Goal: Navigation & Orientation: Find specific page/section

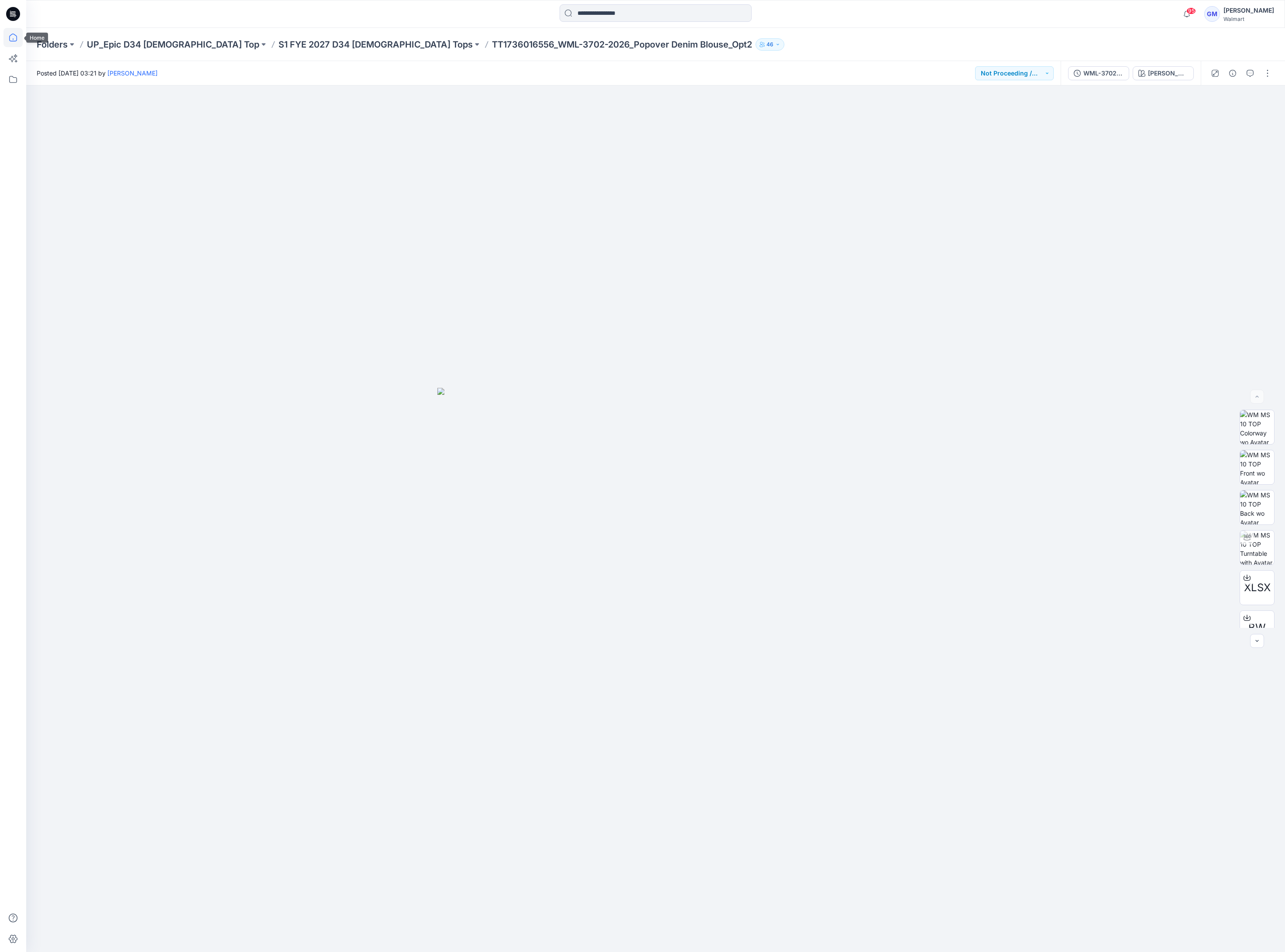
click at [16, 35] on icon at bounding box center [13, 37] width 8 height 8
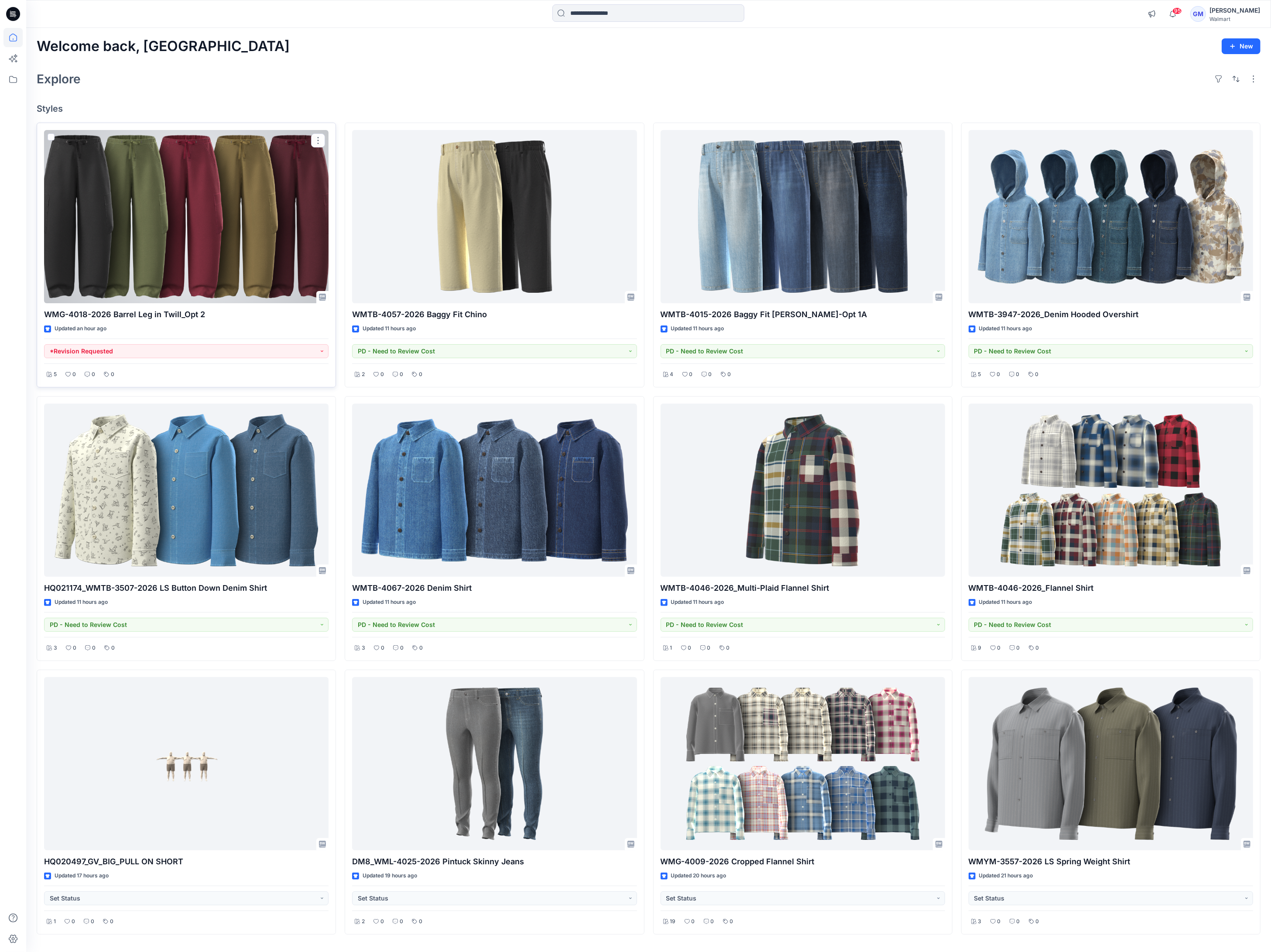
click at [220, 213] on div at bounding box center [186, 216] width 284 height 174
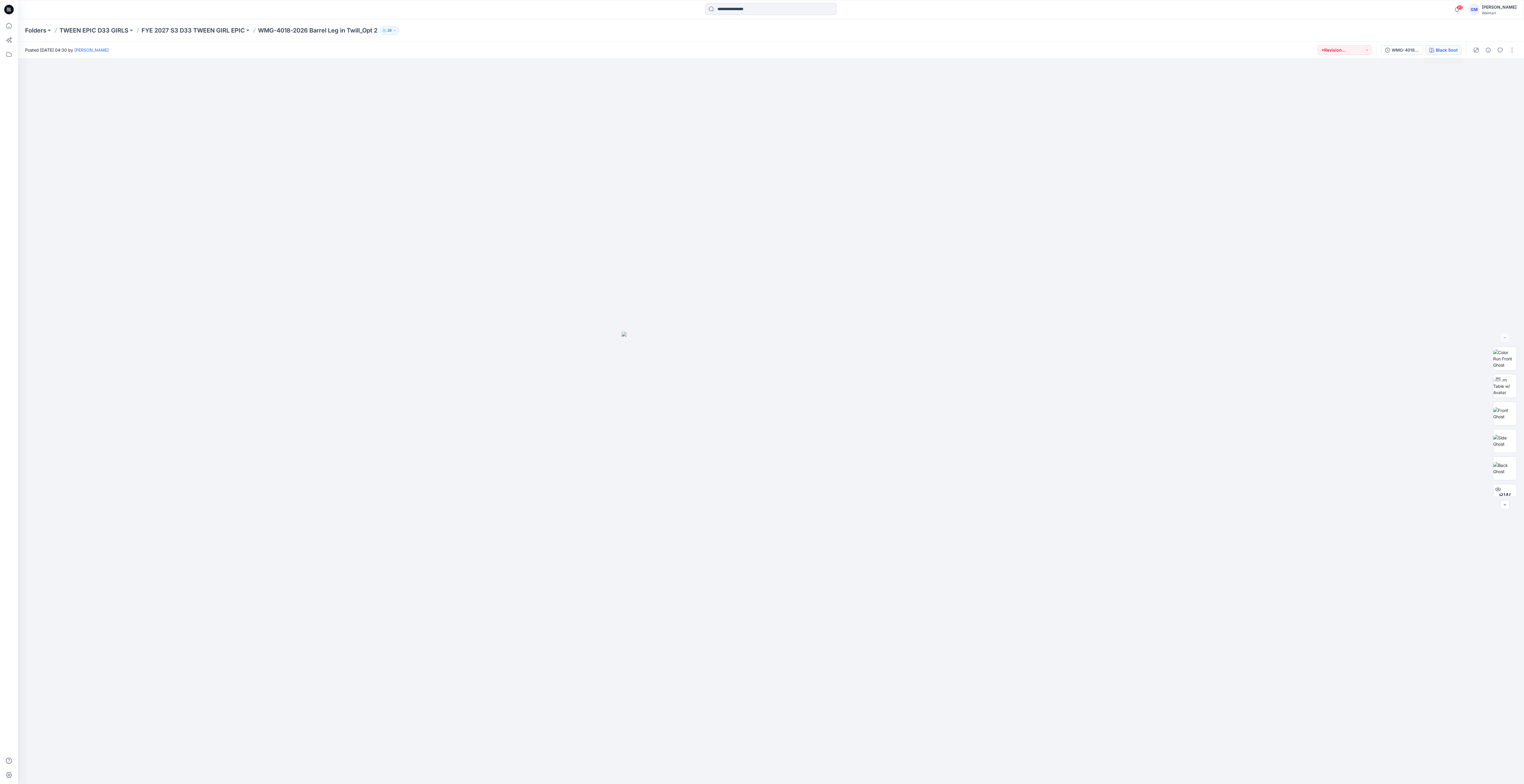
click at [879, 51] on div "Black Soot" at bounding box center [1446, 50] width 22 height 7
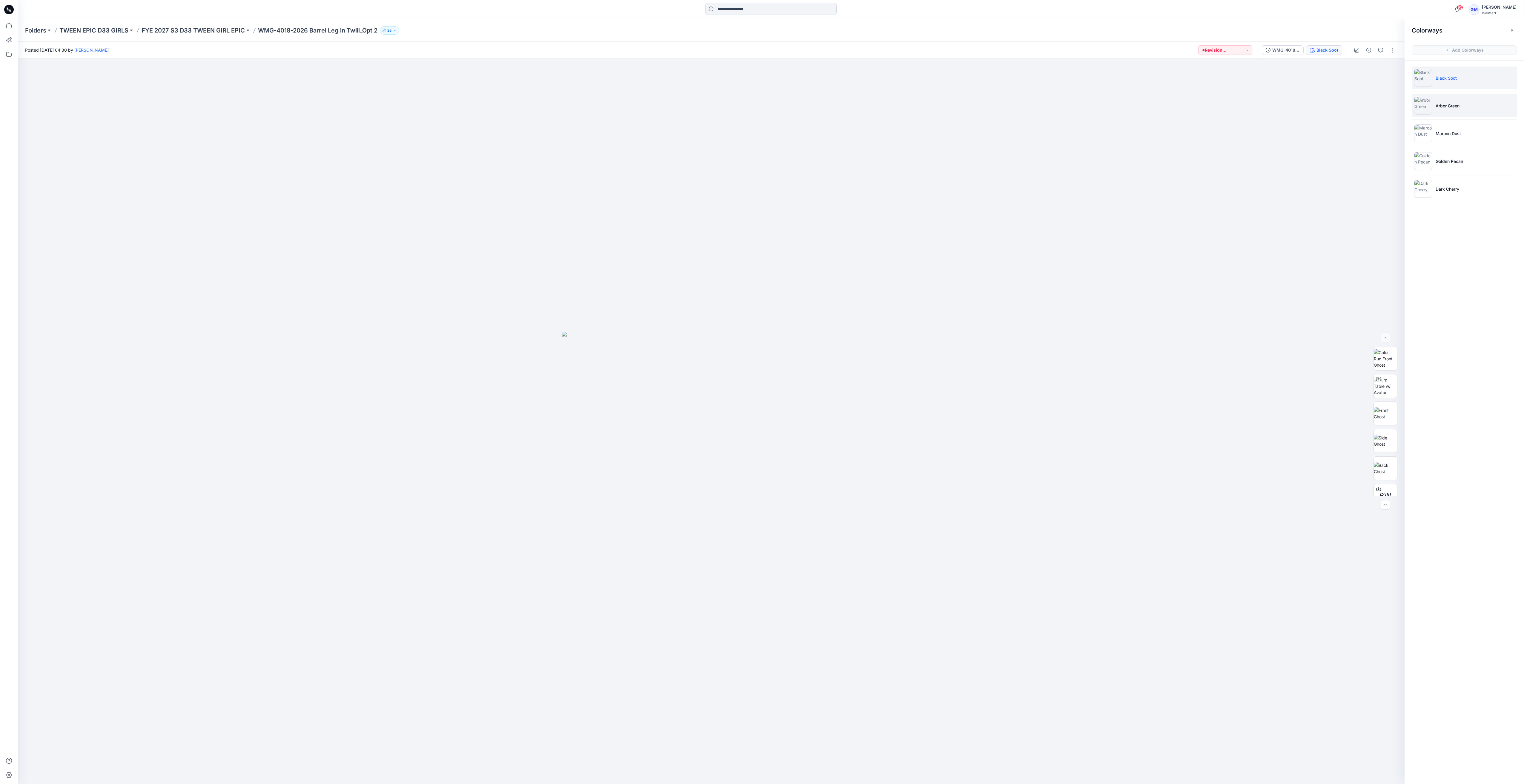
click at [879, 99] on li "Arbor Green" at bounding box center [1464, 105] width 105 height 22
click at [879, 394] on img at bounding box center [1385, 386] width 23 height 19
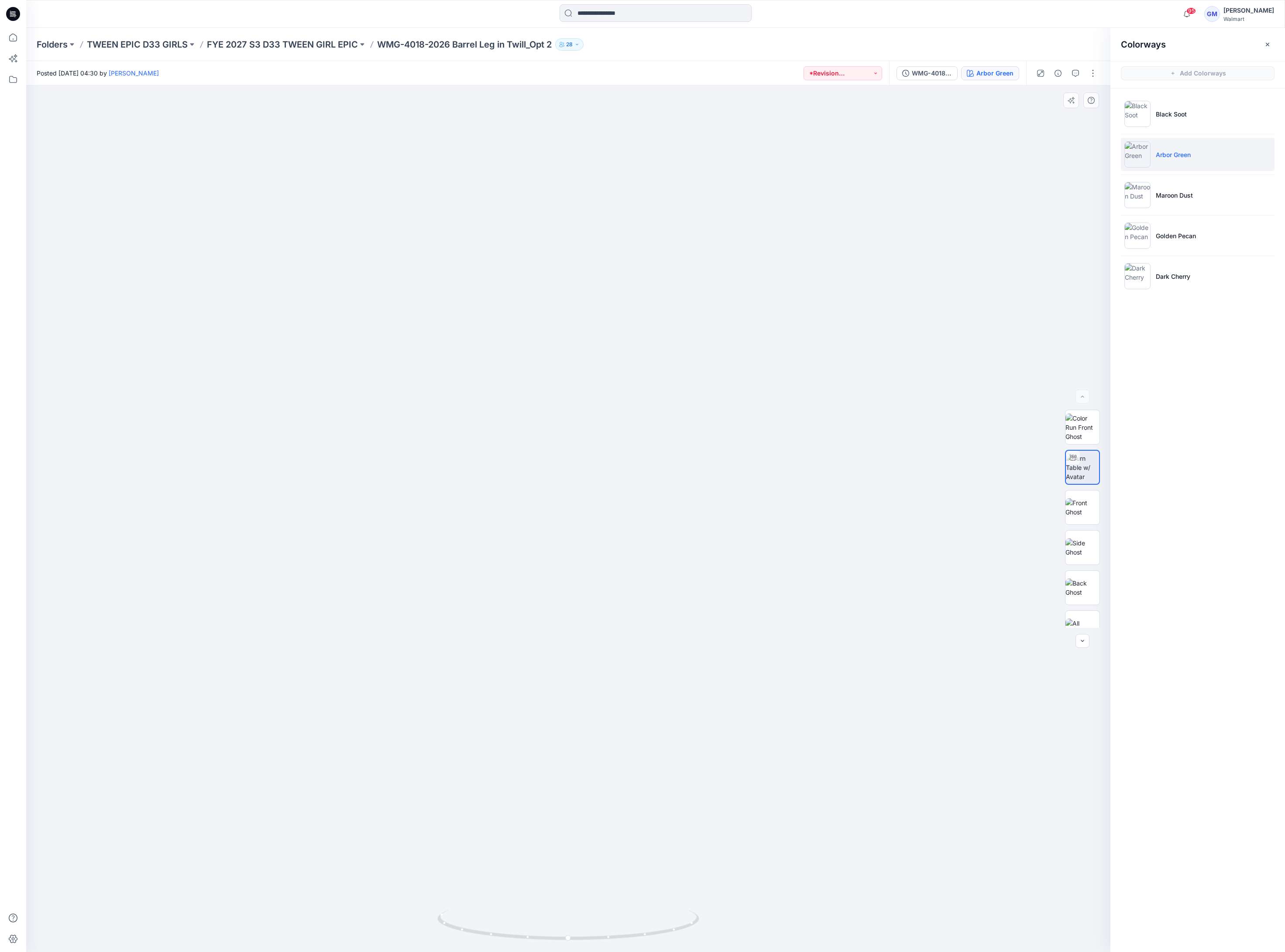
drag, startPoint x: 822, startPoint y: 425, endPoint x: 844, endPoint y: 361, distance: 67.7
click at [844, 361] on img at bounding box center [616, 294] width 1318 height 1318
drag, startPoint x: 697, startPoint y: 923, endPoint x: 540, endPoint y: 936, distance: 157.5
click at [540, 936] on icon at bounding box center [569, 926] width 264 height 33
drag, startPoint x: 678, startPoint y: 934, endPoint x: 591, endPoint y: 935, distance: 87.0
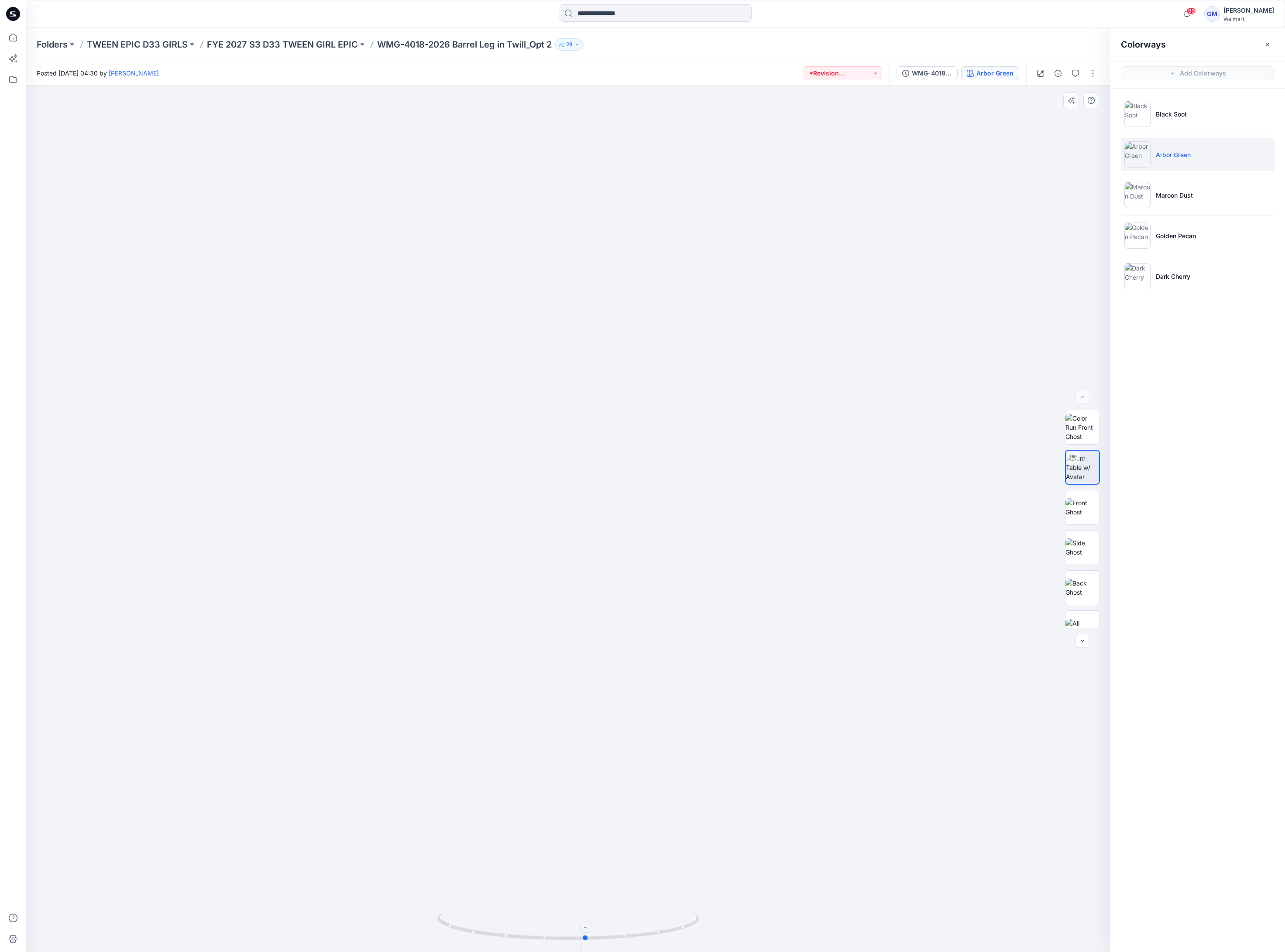
click at [591, 935] on icon at bounding box center [569, 926] width 264 height 33
drag, startPoint x: 805, startPoint y: 661, endPoint x: 797, endPoint y: 661, distance: 8.0
click at [805, 661] on img at bounding box center [627, 294] width 1318 height 1318
click at [622, 58] on div "Folders TWEEN EPIC D33 GIRLS FYE 2027 S3 D33 TWEEN GIRL EPIC WMG-4018-2026 Barr…" at bounding box center [655, 44] width 1259 height 33
click at [137, 43] on p "TWEEN EPIC D33 GIRLS" at bounding box center [137, 44] width 101 height 12
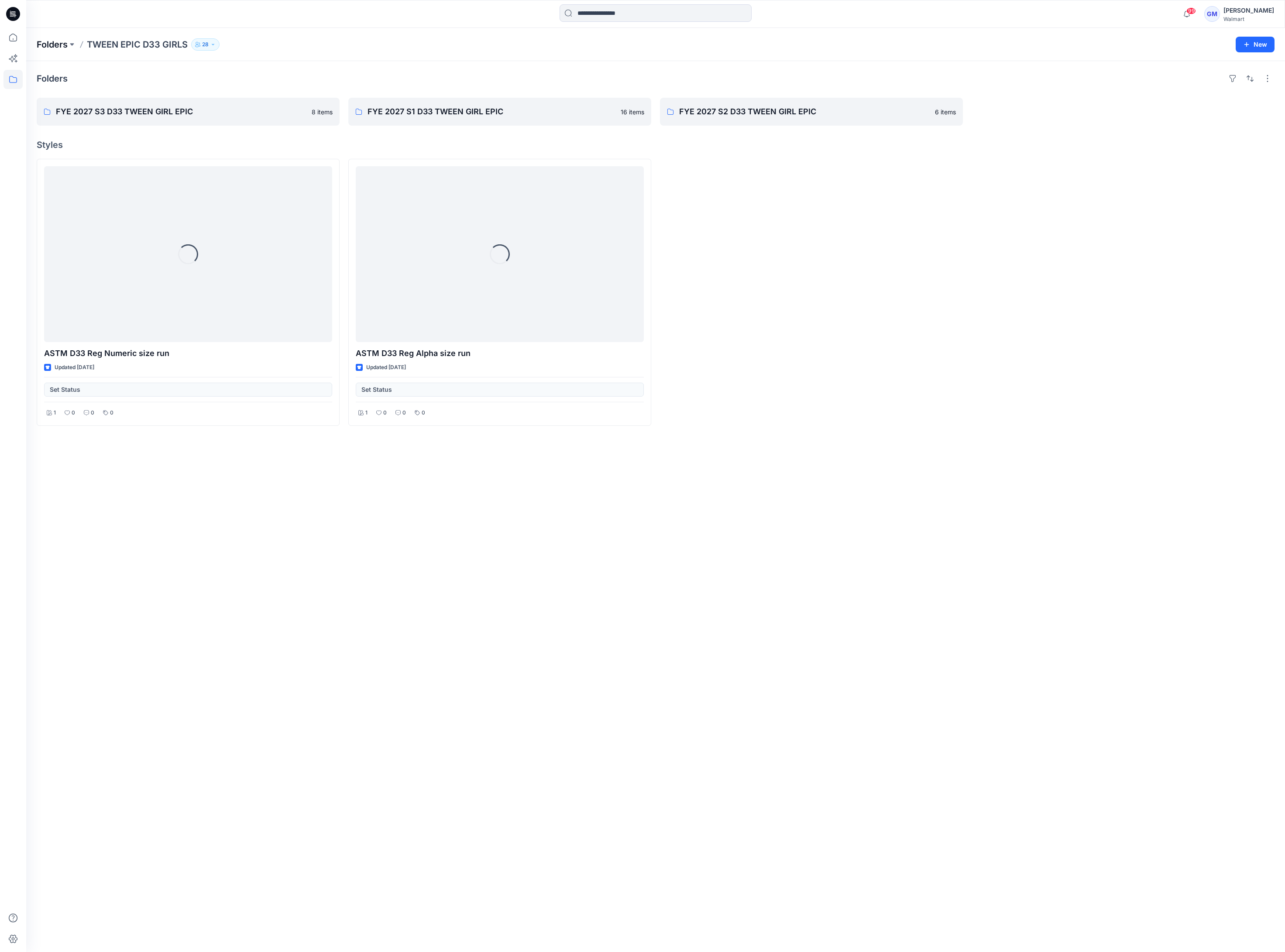
click at [49, 40] on p "Folders" at bounding box center [52, 44] width 31 height 12
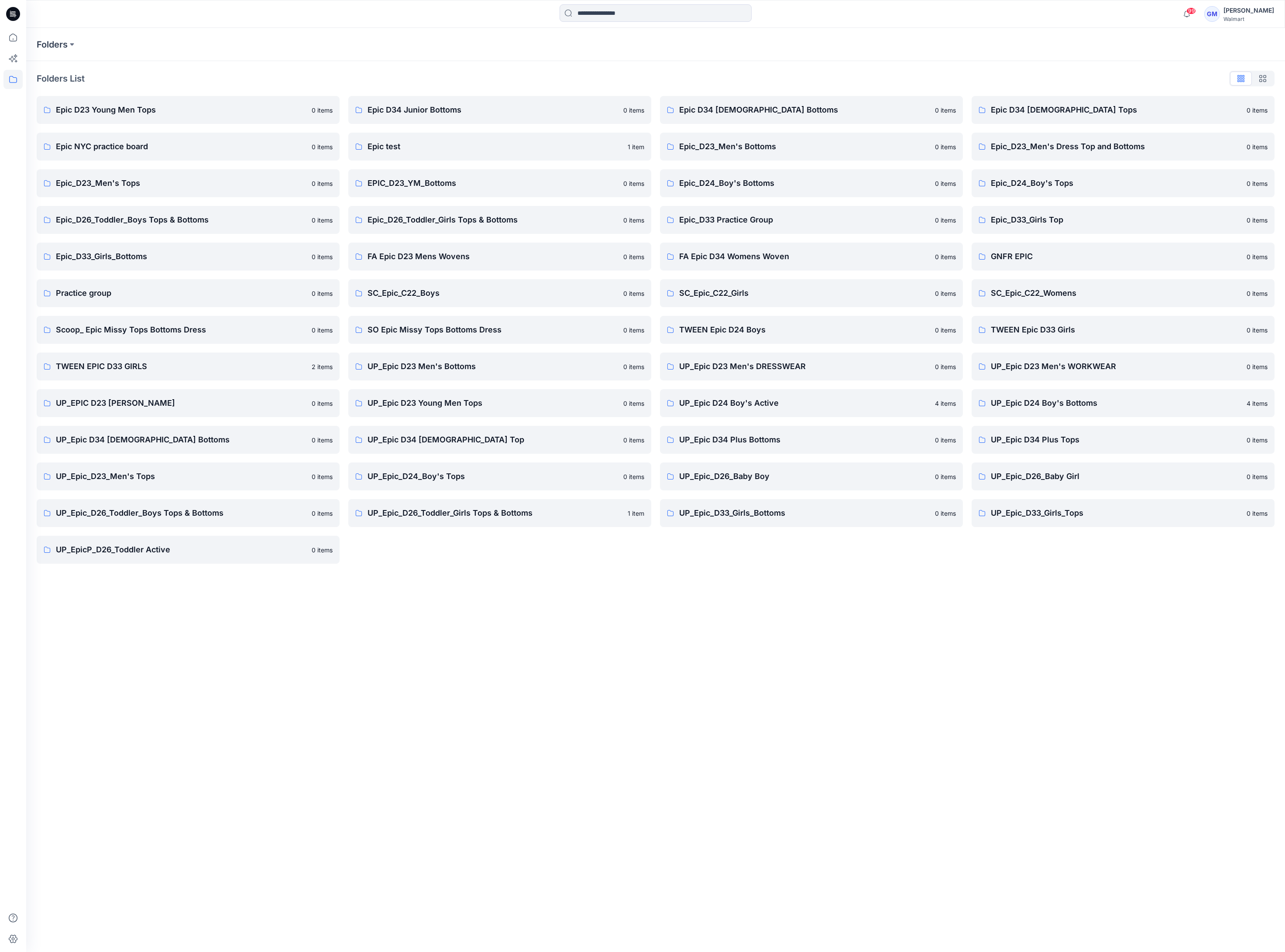
click at [767, 708] on div "Folders Folders List Epic D23 Young Men Tops 0 items Epic NYC practice board 0 …" at bounding box center [655, 489] width 1259 height 924
click at [1048, 523] on link "UP_Epic_D33_Girls_Tops 0 items" at bounding box center [1122, 513] width 303 height 28
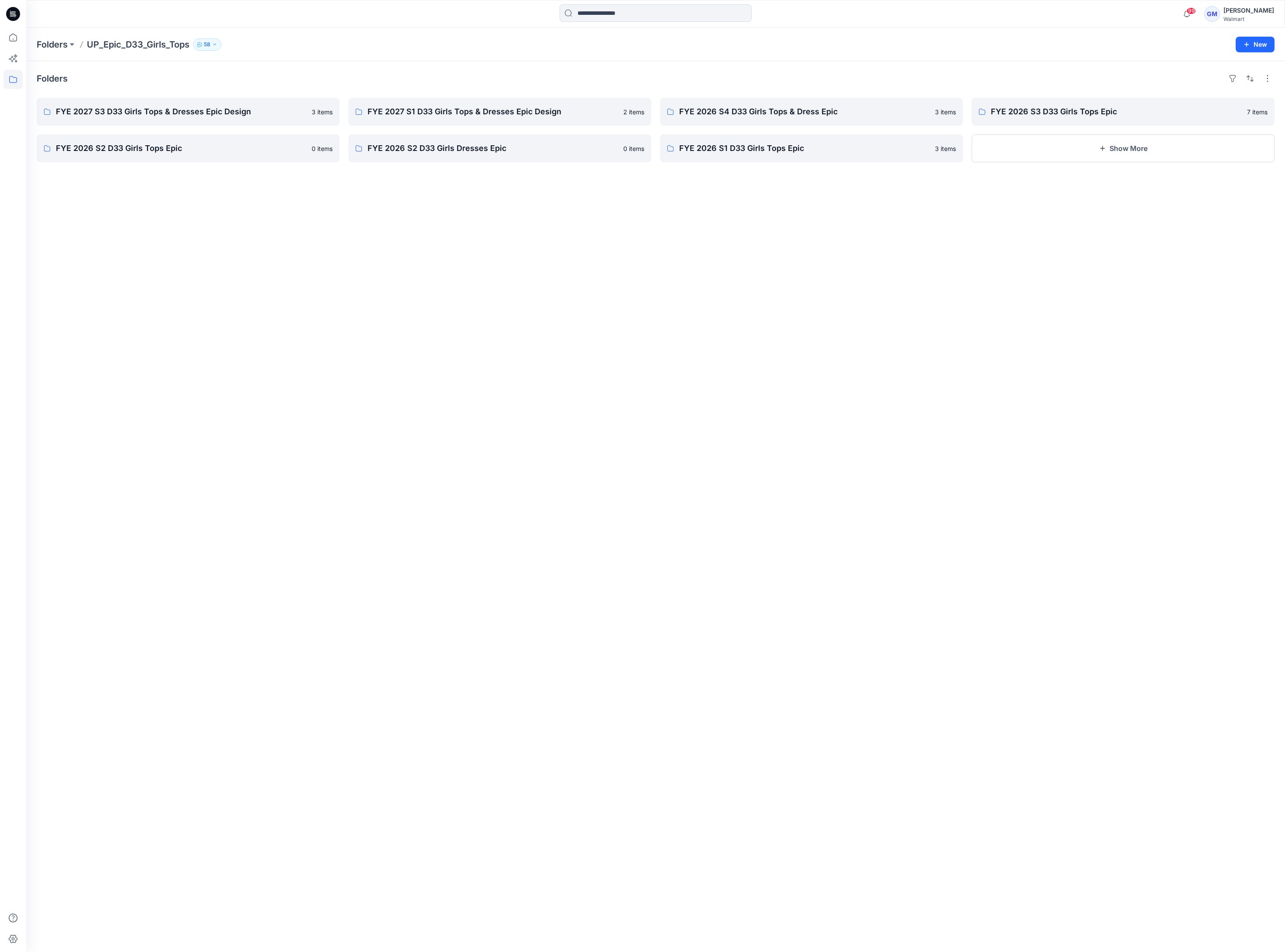
click at [547, 298] on div "Folders FYE 2027 S3 D33 Girls Tops & Dresses Epic Design 3 items FYE 2026 S2 D3…" at bounding box center [655, 507] width 1259 height 891
click at [201, 113] on p "FYE 2027 S3 D33 Girls Tops & Dresses Epic Design" at bounding box center [188, 112] width 263 height 12
click at [603, 518] on div "Folders FYE 2027 S3 D33 Girls Tops & Dresses Epic Design 3 items FYE 2026 S2 D3…" at bounding box center [655, 507] width 1259 height 891
click at [674, 425] on div "Folders FYE 2027 S3 D33 Girls Tops & Dresses Epic Design 3 items FYE 2026 S2 D3…" at bounding box center [655, 507] width 1259 height 891
